Goal: Task Accomplishment & Management: Use online tool/utility

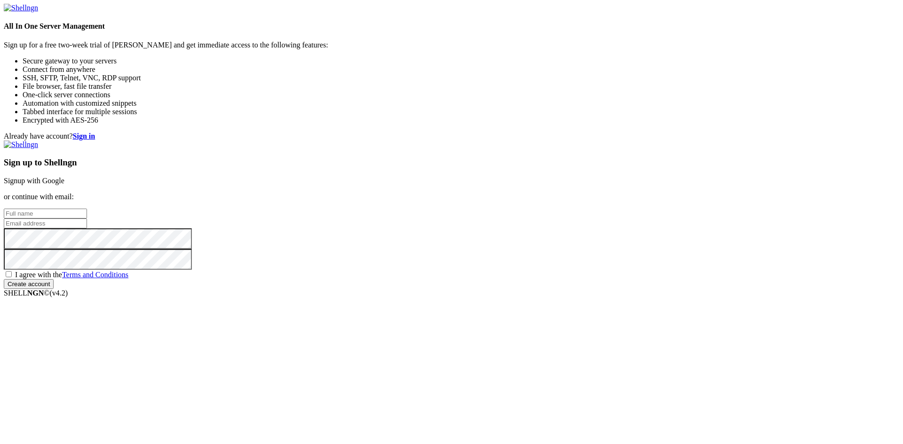
click at [64, 177] on link "Signup with Google" at bounding box center [34, 181] width 61 height 8
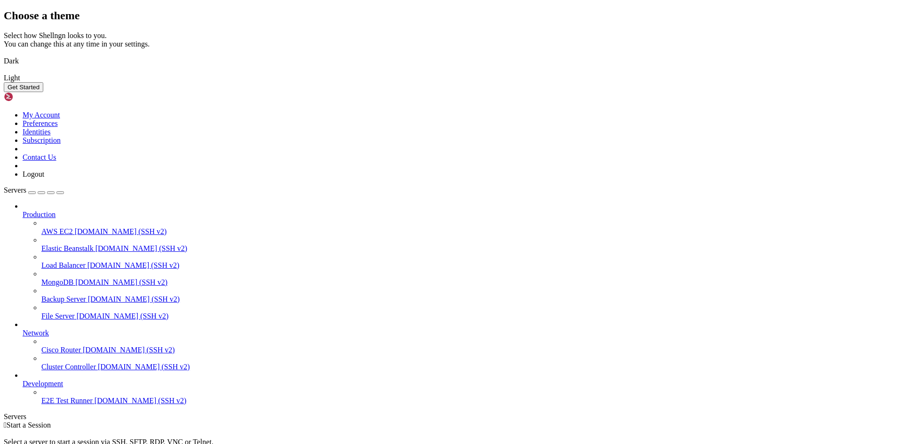
click at [4, 55] on img at bounding box center [4, 55] width 0 height 0
click at [43, 92] on button "Get Started" at bounding box center [23, 87] width 39 height 10
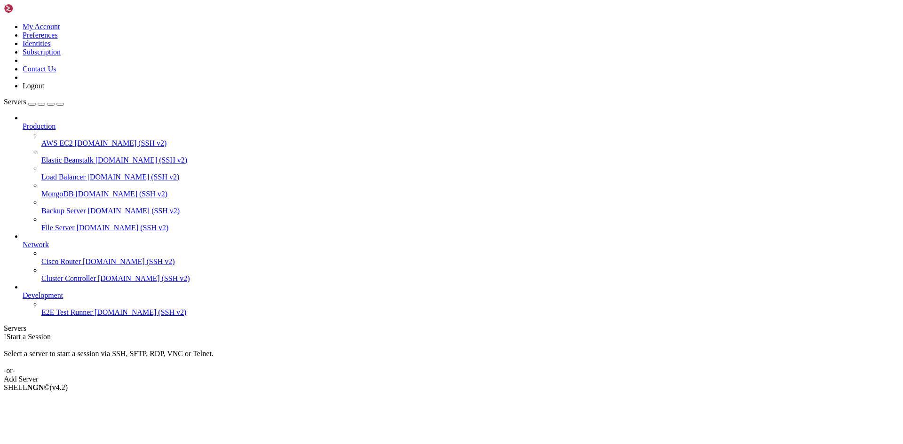
click at [527, 375] on link "Add Server" at bounding box center [451, 379] width 895 height 8
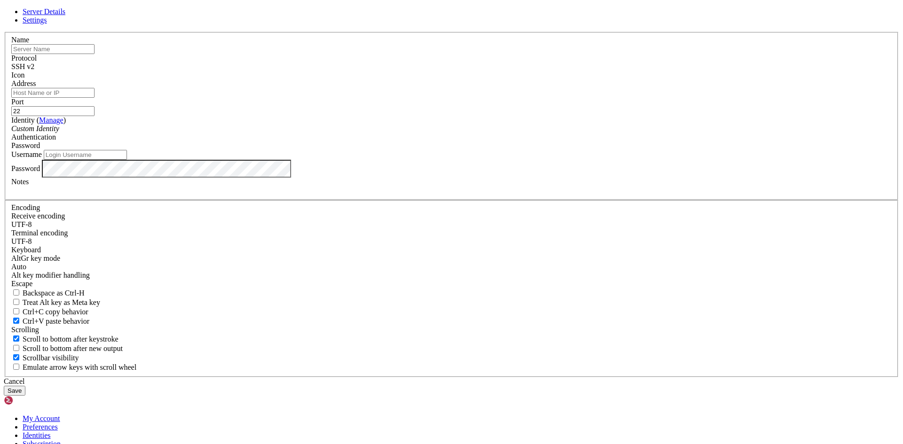
paste input "[TECHNICAL_ID]"
type input "[TECHNICAL_ID]"
click at [382, 160] on div "Username" at bounding box center [451, 155] width 880 height 10
click at [127, 160] on input "Username" at bounding box center [85, 155] width 83 height 10
type input "S"
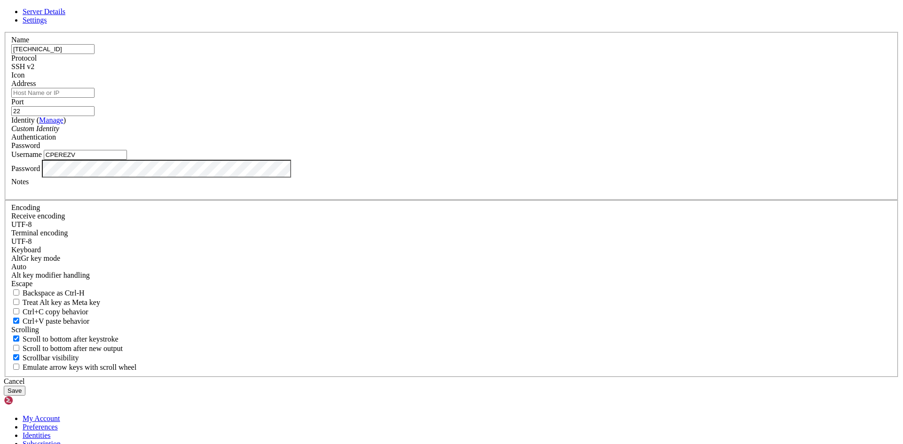
type input "CPEREZV"
click at [185, 271] on div "Server Details Settings Name [TECHNICAL_ID] Protocol SSH v2 Icon" at bounding box center [451, 202] width 895 height 388
click at [25, 386] on button "Save" at bounding box center [15, 391] width 22 height 10
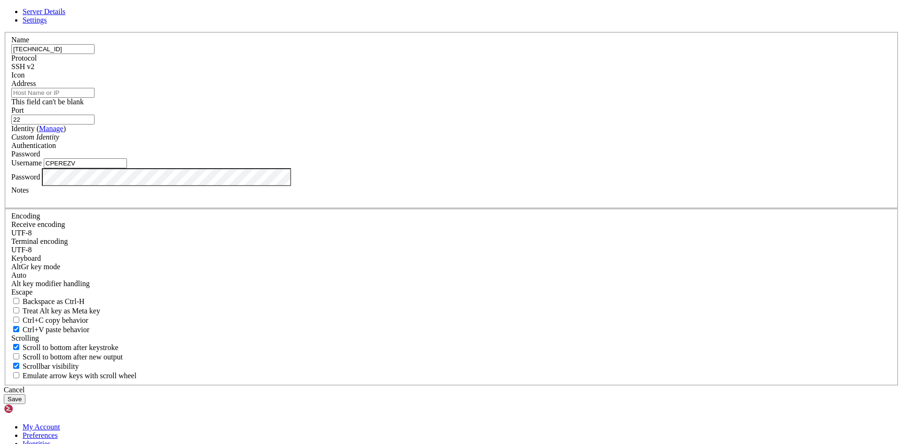
click at [94, 98] on input "Address" at bounding box center [52, 93] width 83 height 10
drag, startPoint x: 398, startPoint y: 132, endPoint x: 263, endPoint y: 140, distance: 135.1
click at [263, 140] on div "Server Details Settings Name [TECHNICAL_ID] Protocol SSH v2 Icon" at bounding box center [451, 206] width 895 height 397
click at [94, 98] on input "Address" at bounding box center [52, 93] width 83 height 10
paste input "[TECHNICAL_ID]"
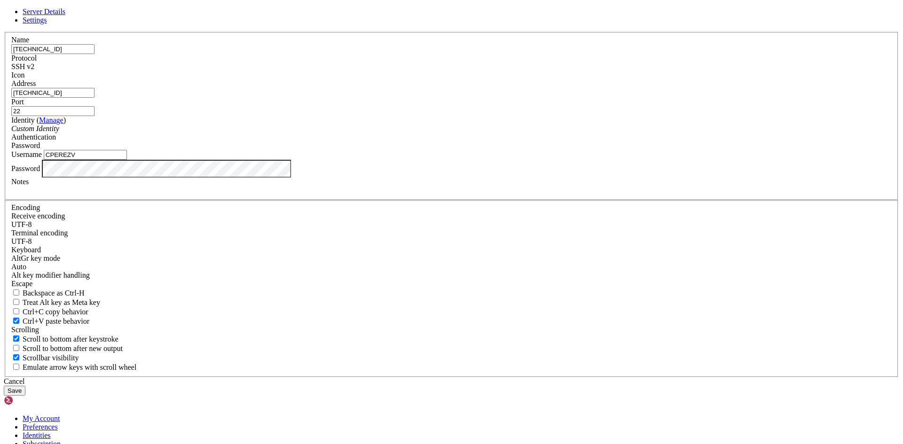
type input "[TECHNICAL_ID]"
click at [25, 386] on button "Save" at bounding box center [15, 391] width 22 height 10
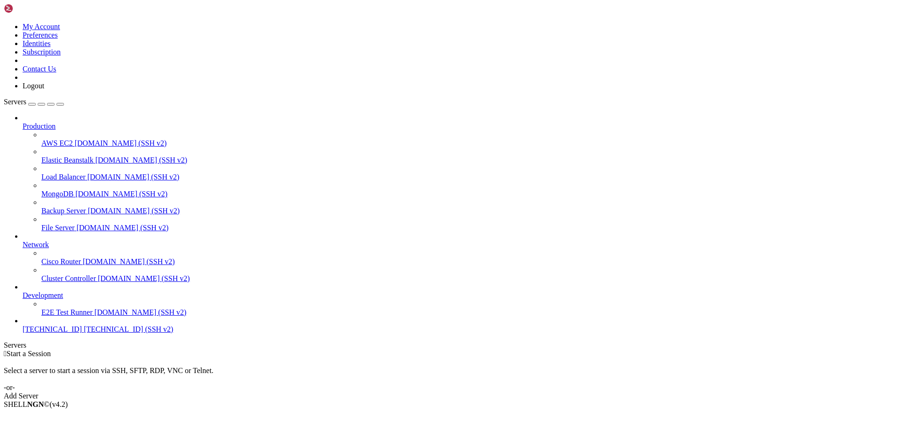
click at [59, 334] on link "[TECHNICAL_ID] [TECHNICAL_ID] (SSH v2)" at bounding box center [461, 329] width 876 height 8
click at [84, 333] on span "[TECHNICAL_ID] (SSH v2)" at bounding box center [128, 329] width 89 height 8
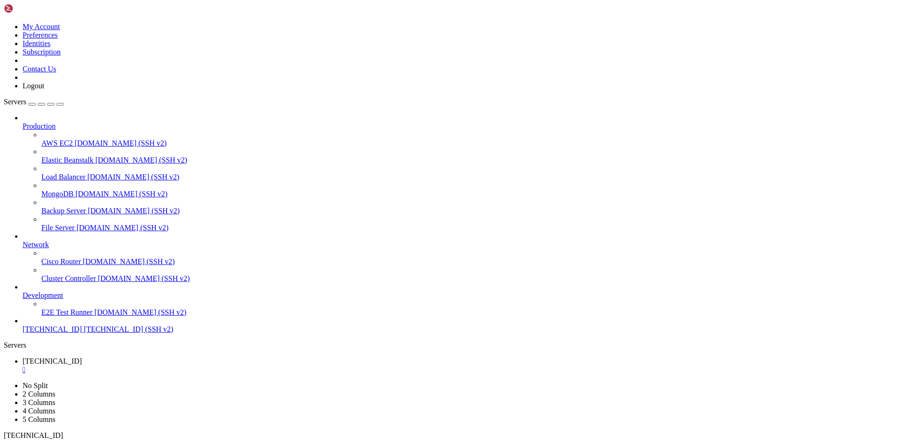
click at [84, 333] on span "[TECHNICAL_ID] (SSH v2)" at bounding box center [128, 329] width 89 height 8
click at [39, 122] on span "Production" at bounding box center [39, 126] width 33 height 8
click at [45, 122] on span "Production" at bounding box center [39, 126] width 33 height 8
click at [4, 23] on link at bounding box center [4, 23] width 0 height 0
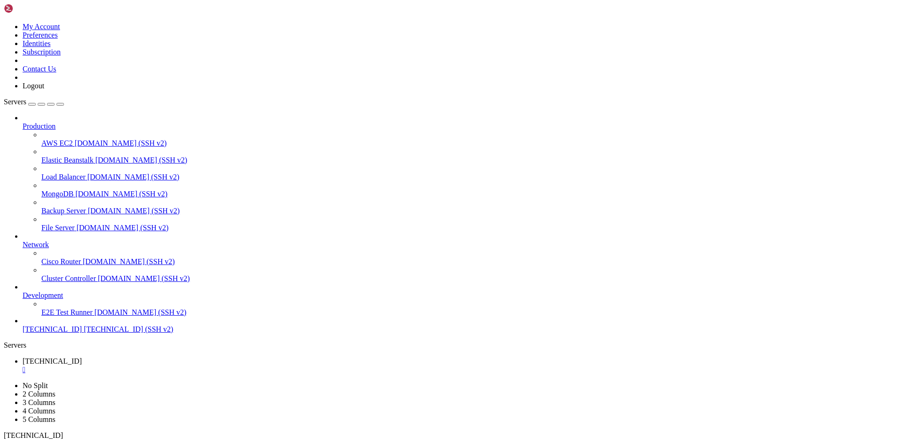
click at [4, 23] on link at bounding box center [4, 23] width 0 height 0
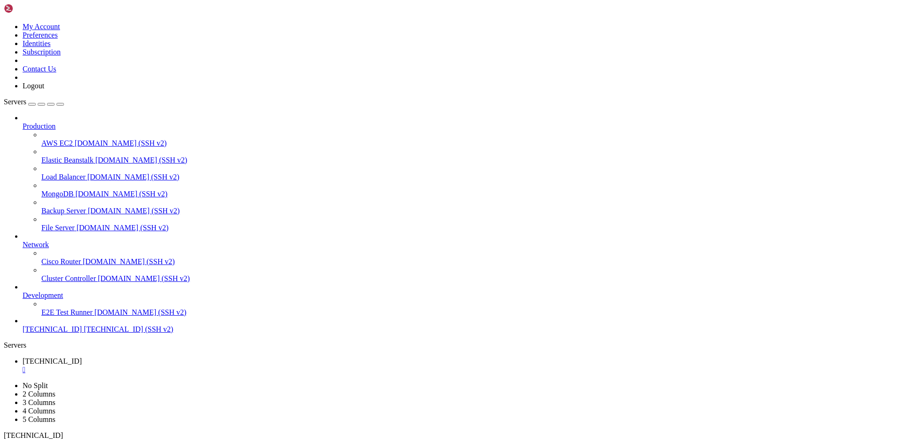
drag, startPoint x: 156, startPoint y: 789, endPoint x: 351, endPoint y: 789, distance: 195.1
